Goal: Task Accomplishment & Management: Manage account settings

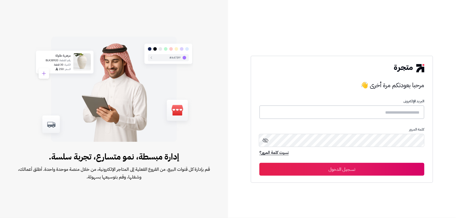
type input "******"
click at [344, 169] on button "تسجيل الدخول" at bounding box center [341, 169] width 165 height 13
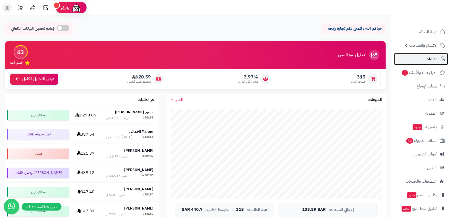
click at [436, 57] on span "الطلبات" at bounding box center [432, 58] width 12 height 7
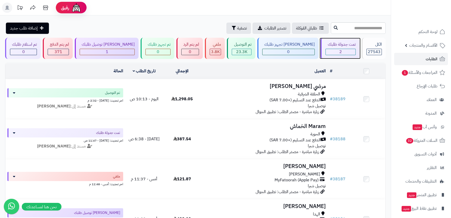
click at [342, 52] on div "2" at bounding box center [340, 52] width 29 height 6
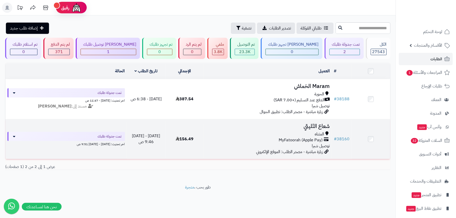
click at [217, 137] on div "MyFatoorah (Apple Pay)" at bounding box center [268, 140] width 124 height 6
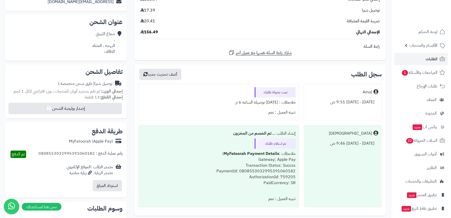
scroll to position [85, 0]
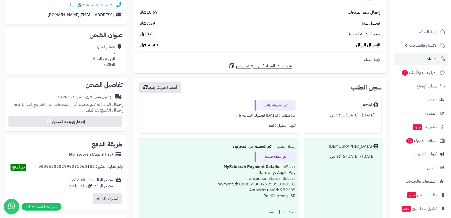
click at [437, 56] on span "الطلبات" at bounding box center [432, 58] width 12 height 7
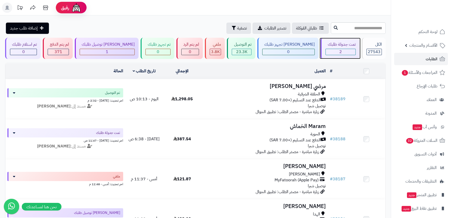
click at [337, 53] on div "2" at bounding box center [340, 52] width 29 height 6
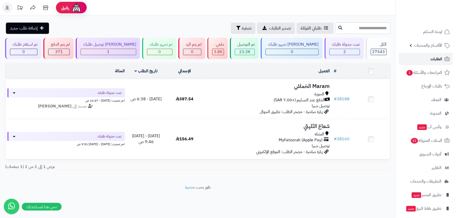
click at [441, 59] on span "الطلبات" at bounding box center [436, 58] width 12 height 7
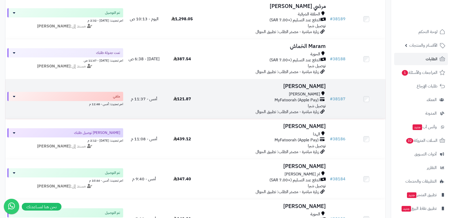
scroll to position [85, 0]
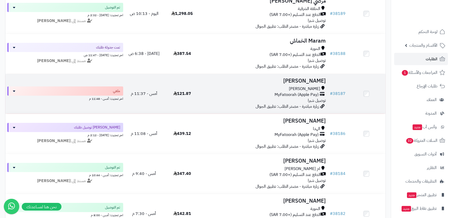
click at [211, 98] on div "السيل الصغير MyFatoorah (Apple Pay) توصيل شبرا" at bounding box center [264, 95] width 123 height 18
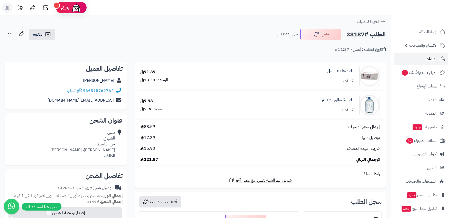
click at [424, 59] on link "الطلبات" at bounding box center [422, 59] width 54 height 12
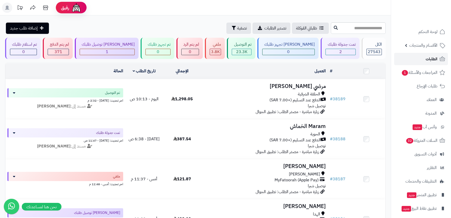
click at [427, 57] on span "الطلبات" at bounding box center [432, 58] width 12 height 7
click at [435, 60] on span "الطلبات" at bounding box center [432, 58] width 12 height 7
click at [426, 59] on span "الطلبات" at bounding box center [432, 58] width 12 height 7
click at [433, 58] on span "الطلبات" at bounding box center [432, 58] width 12 height 7
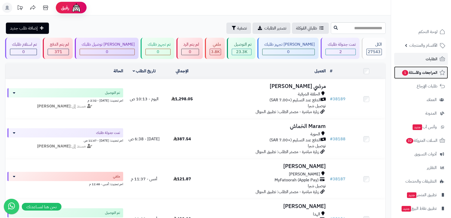
click at [429, 74] on span "المراجعات والأسئلة 1" at bounding box center [420, 72] width 36 height 7
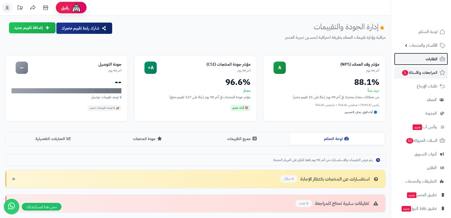
click at [436, 55] on link "الطلبات" at bounding box center [422, 59] width 54 height 12
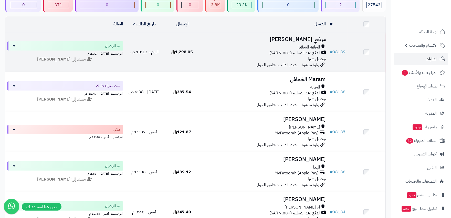
scroll to position [57, 0]
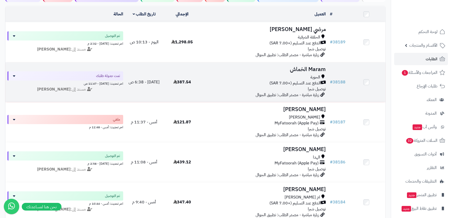
click at [234, 80] on div "الدفع عند التسليم (+7.00 SAR)" at bounding box center [264, 83] width 123 height 6
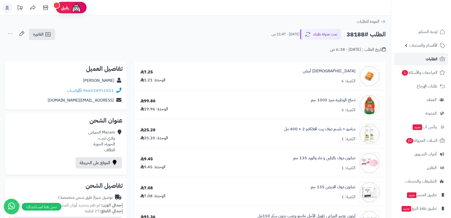
click at [425, 60] on link "الطلبات" at bounding box center [422, 59] width 54 height 12
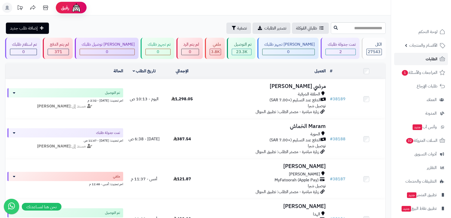
click at [433, 58] on span "الطلبات" at bounding box center [432, 58] width 12 height 7
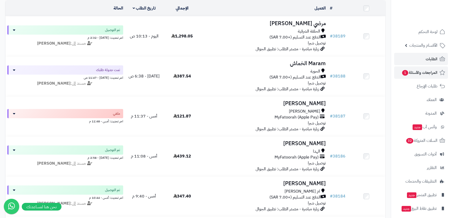
scroll to position [57, 0]
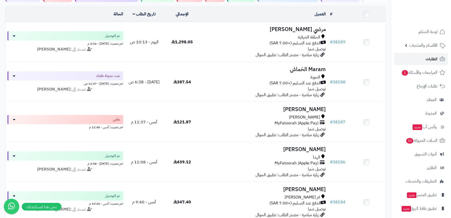
click at [424, 62] on link "الطلبات" at bounding box center [422, 59] width 54 height 12
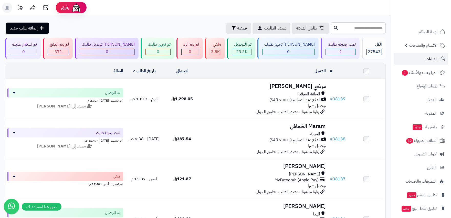
click at [428, 59] on span "الطلبات" at bounding box center [432, 58] width 12 height 7
click at [430, 60] on span "الطلبات" at bounding box center [432, 58] width 12 height 7
